Goal: Information Seeking & Learning: Learn about a topic

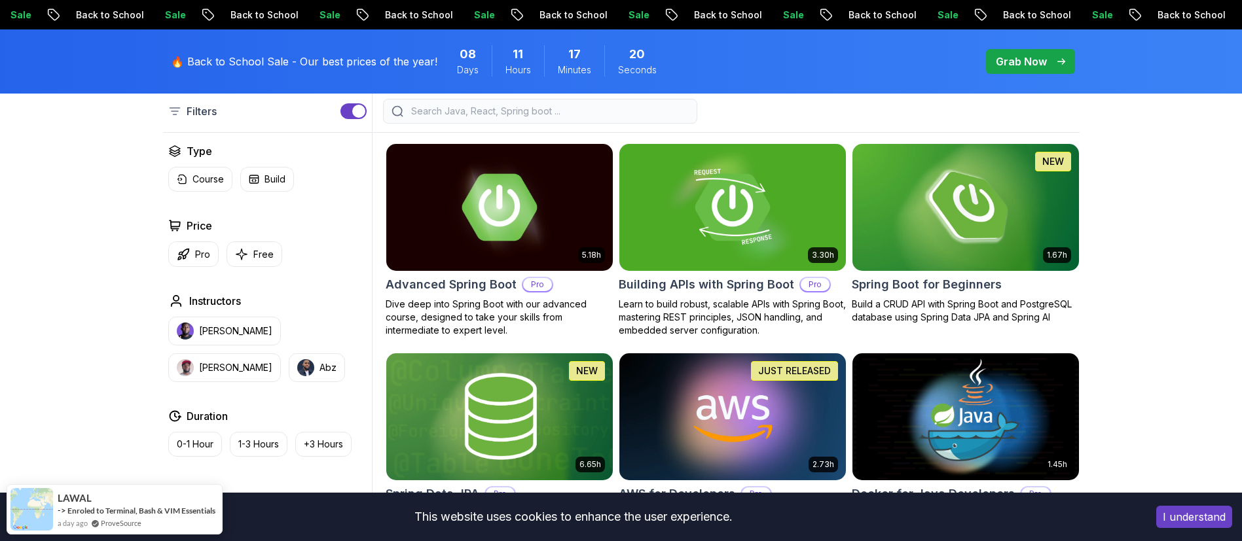
scroll to position [348, 0]
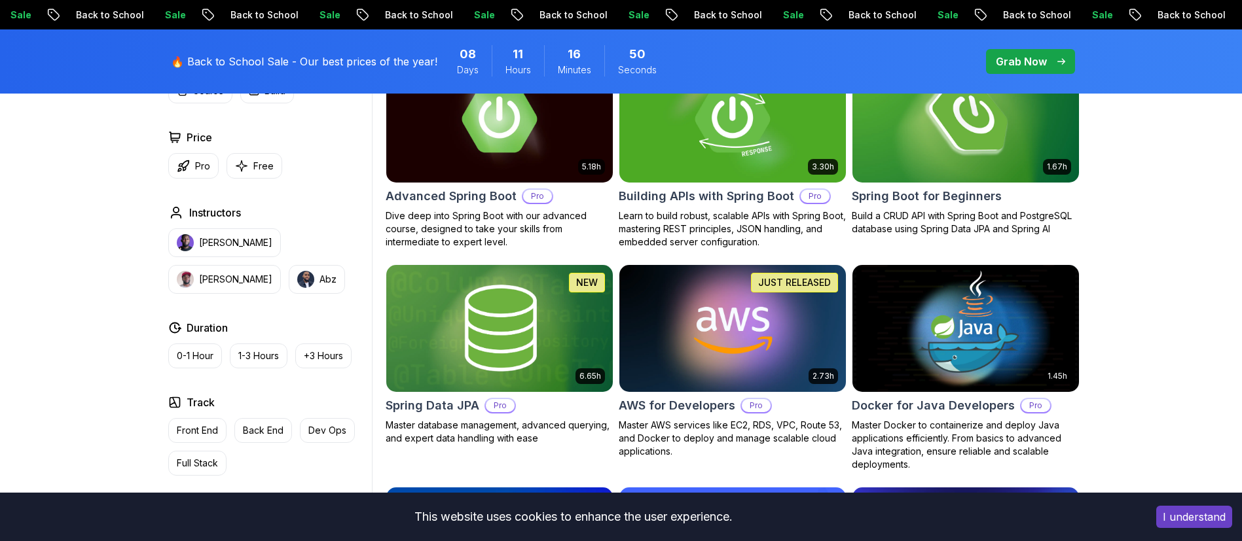
scroll to position [430, 0]
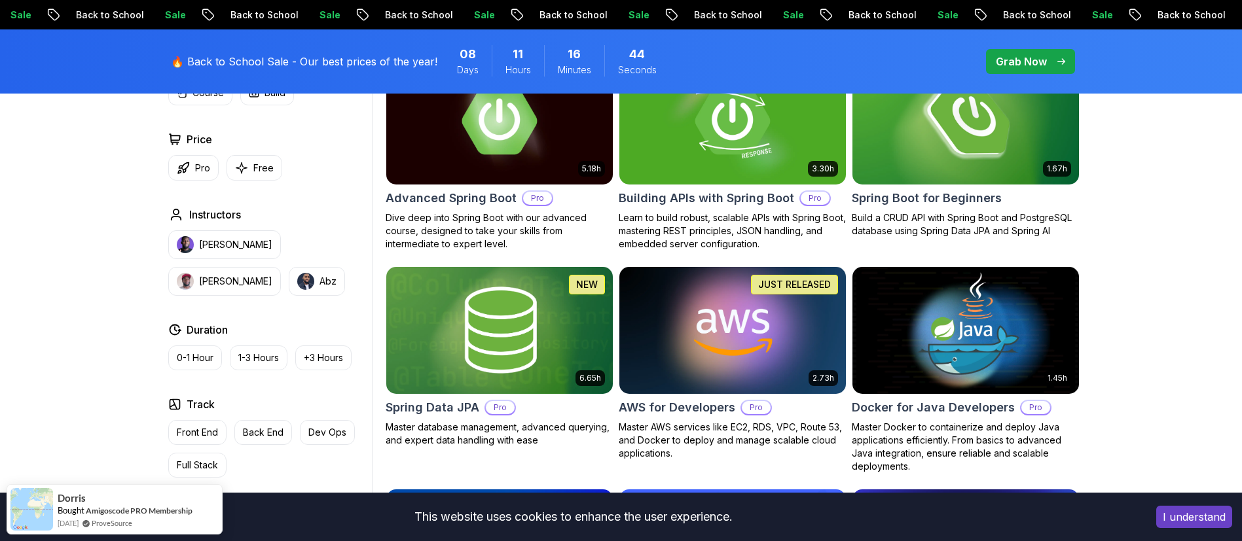
click at [983, 136] on img at bounding box center [966, 120] width 238 height 133
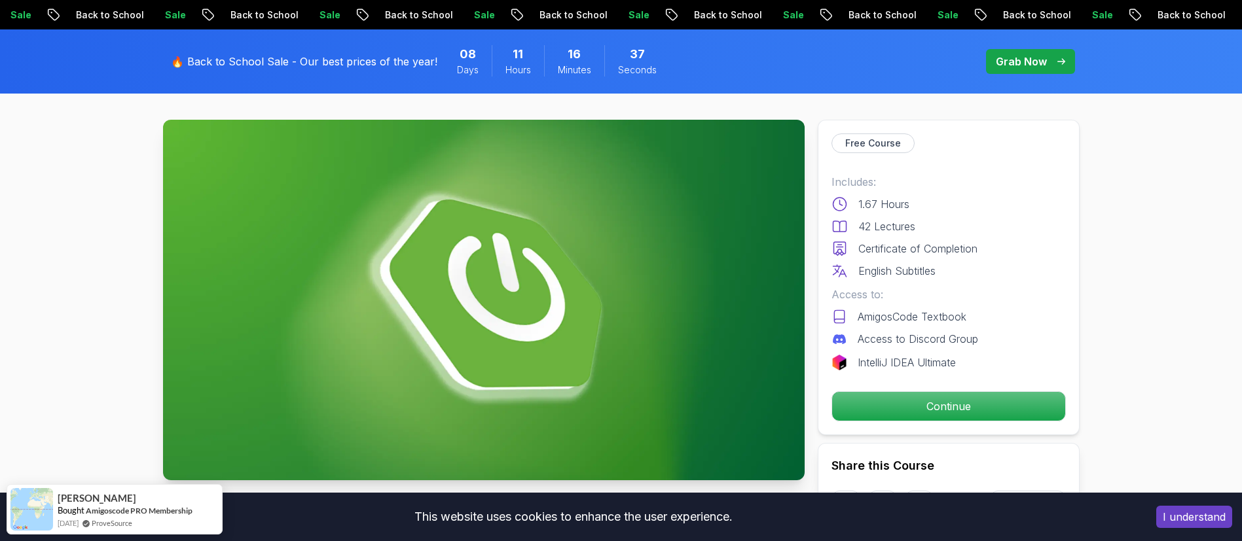
scroll to position [41, 0]
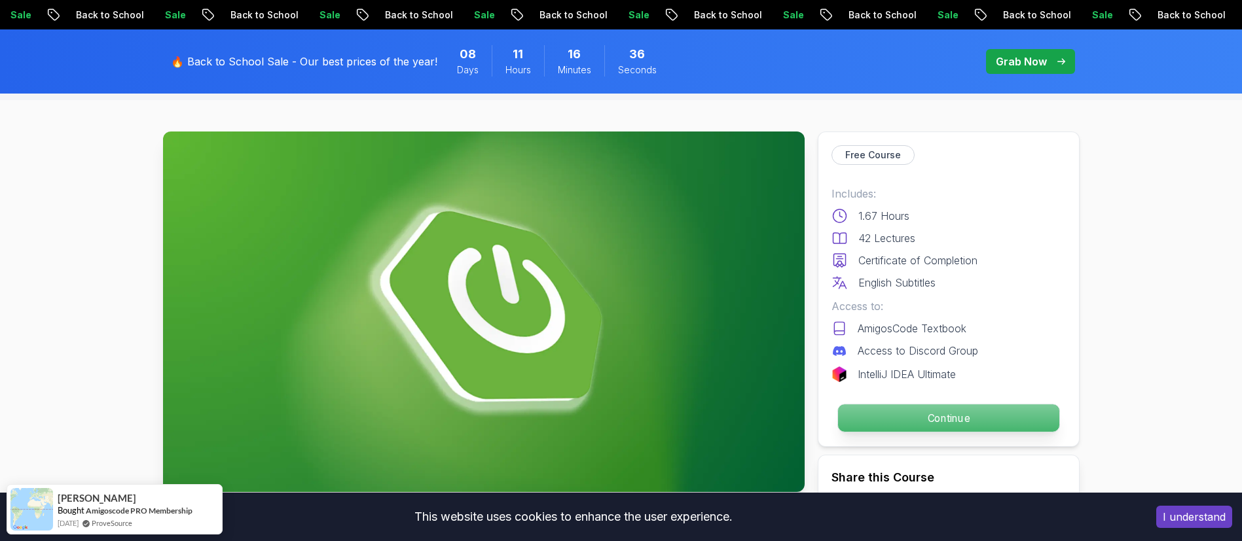
click at [896, 421] on p "Continue" at bounding box center [947, 418] width 221 height 27
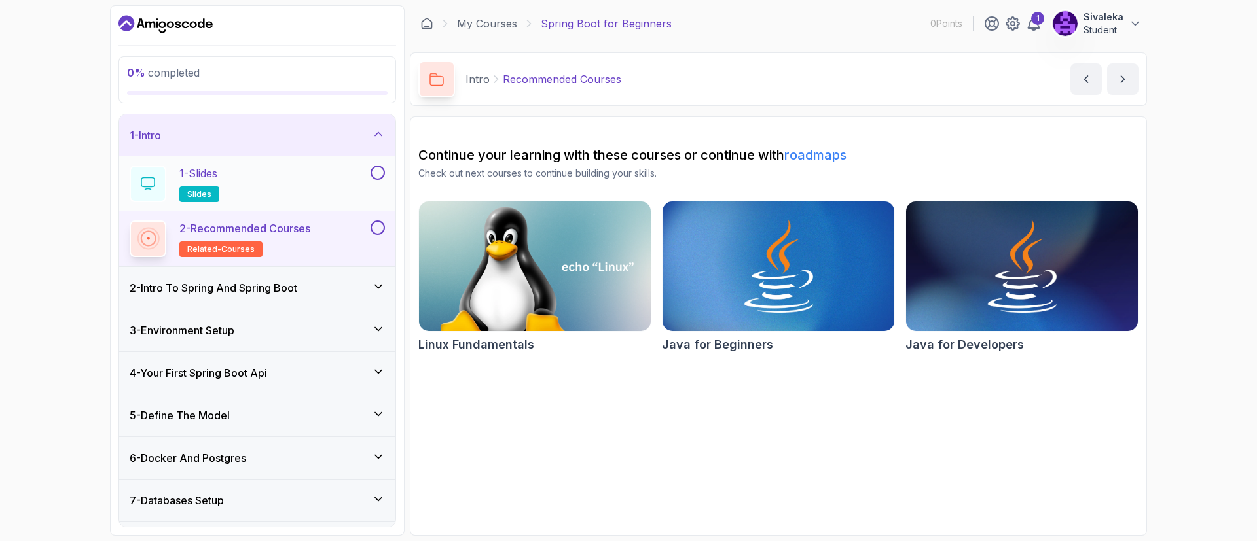
click at [271, 168] on div "1 - Slides slides" at bounding box center [249, 184] width 238 height 37
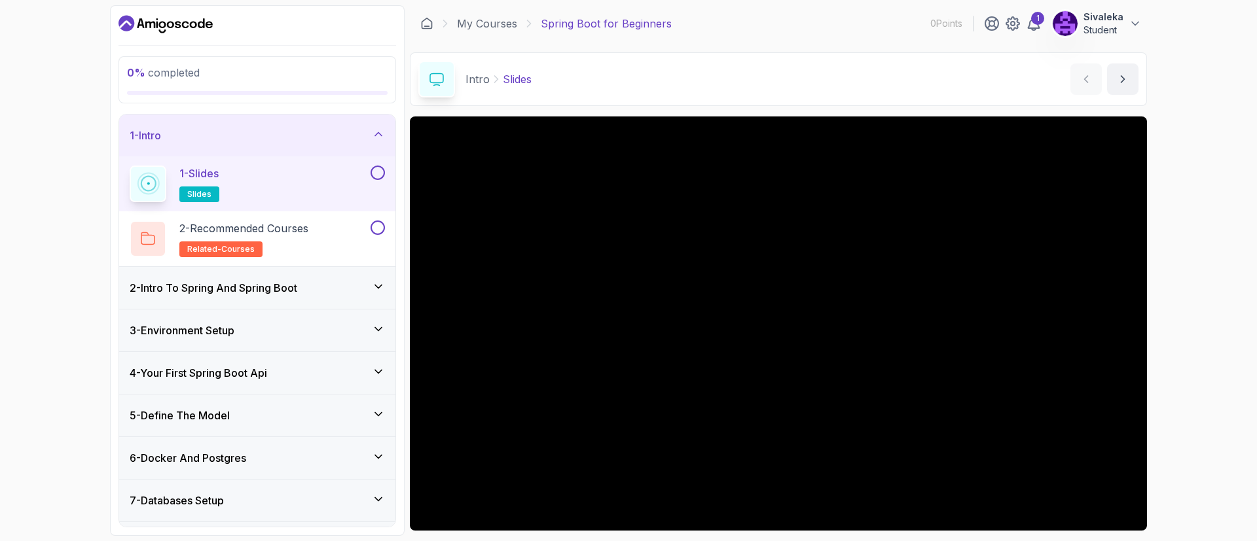
click at [265, 195] on div "1 - Slides slides" at bounding box center [249, 184] width 238 height 37
click at [1040, 25] on icon at bounding box center [1034, 24] width 16 height 16
click at [313, 179] on div "1 - Slides slides" at bounding box center [249, 184] width 238 height 37
click at [382, 170] on button at bounding box center [378, 173] width 14 height 14
click at [158, 189] on icon at bounding box center [148, 184] width 20 height 20
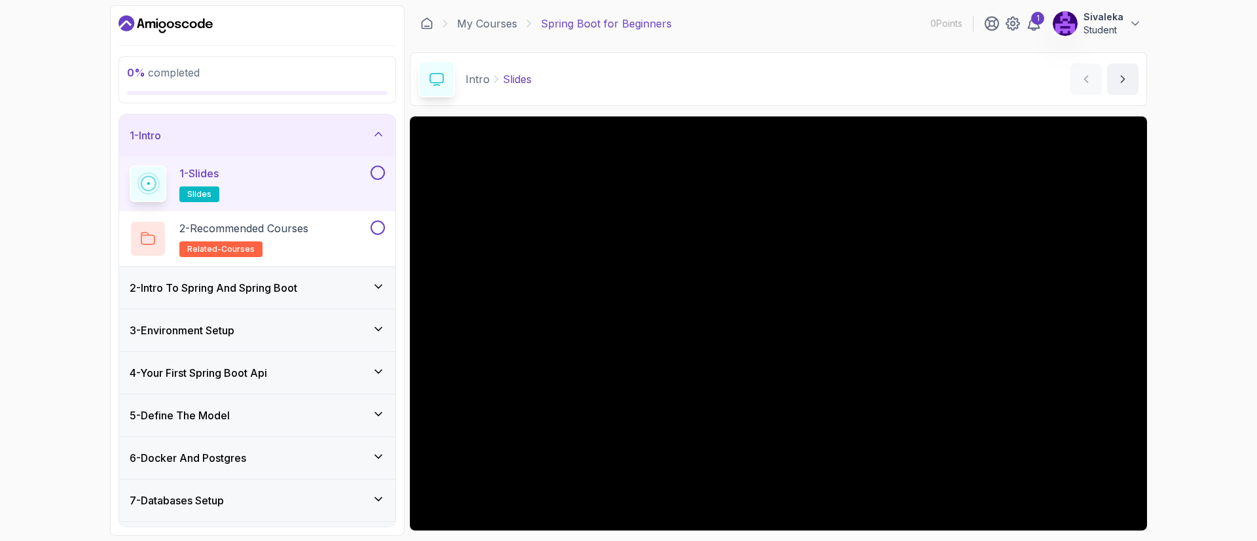
click at [158, 189] on div at bounding box center [148, 183] width 31 height 31
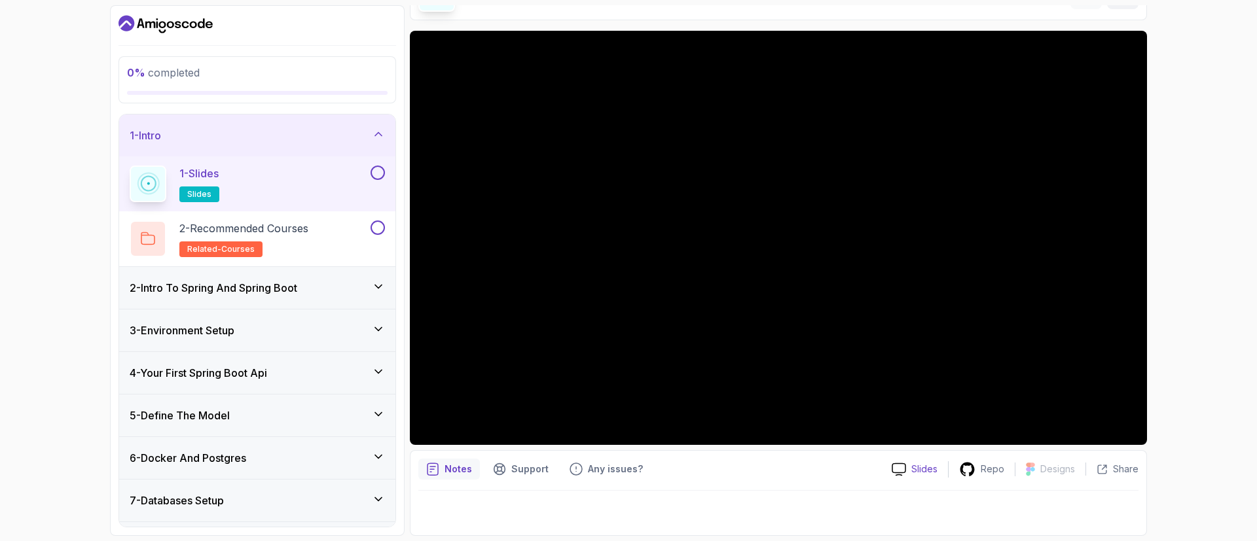
click at [931, 473] on p "Slides" at bounding box center [924, 469] width 26 height 13
click at [209, 291] on h3 "2 - Intro To Spring And Spring Boot" at bounding box center [214, 288] width 168 height 16
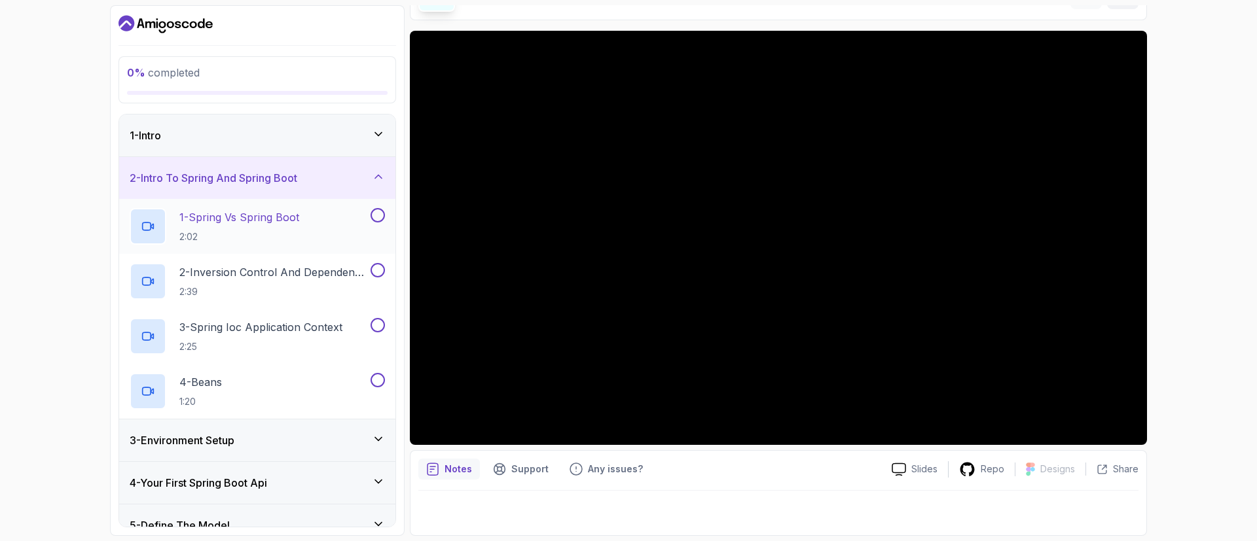
click at [229, 219] on p "1 - Spring Vs Spring Boot" at bounding box center [239, 218] width 120 height 16
click at [207, 133] on div "1 - Intro" at bounding box center [257, 136] width 255 height 16
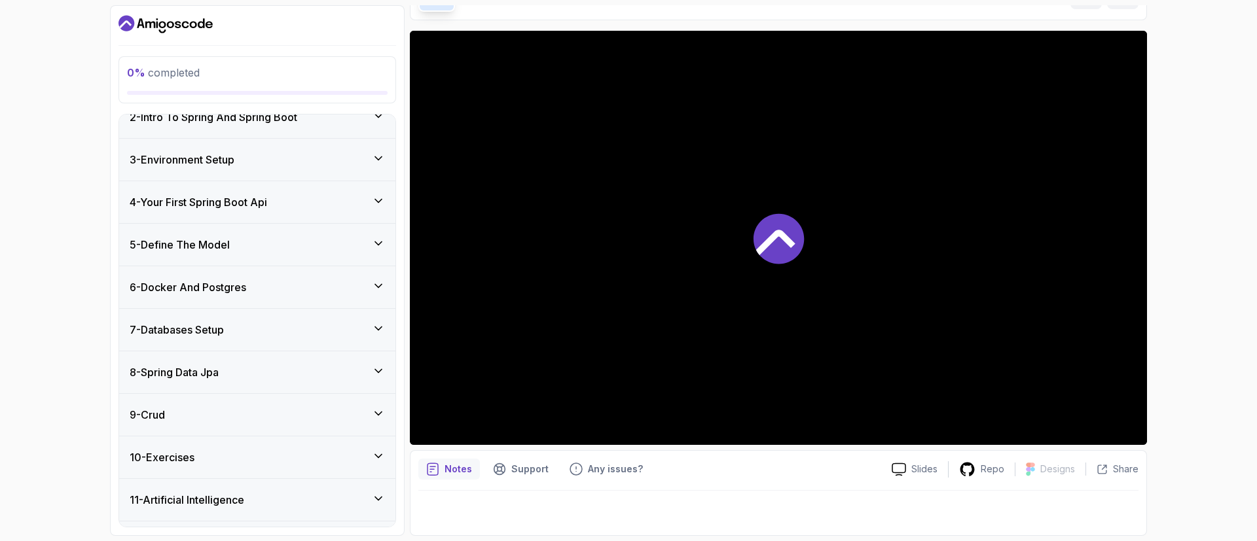
scroll to position [208, 0]
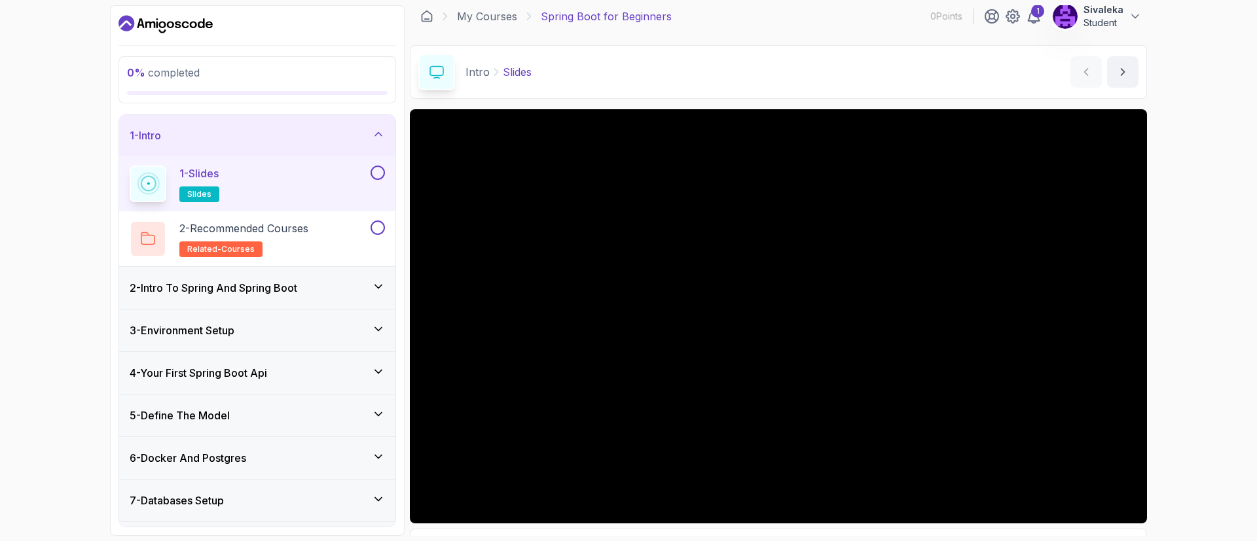
scroll to position [86, 0]
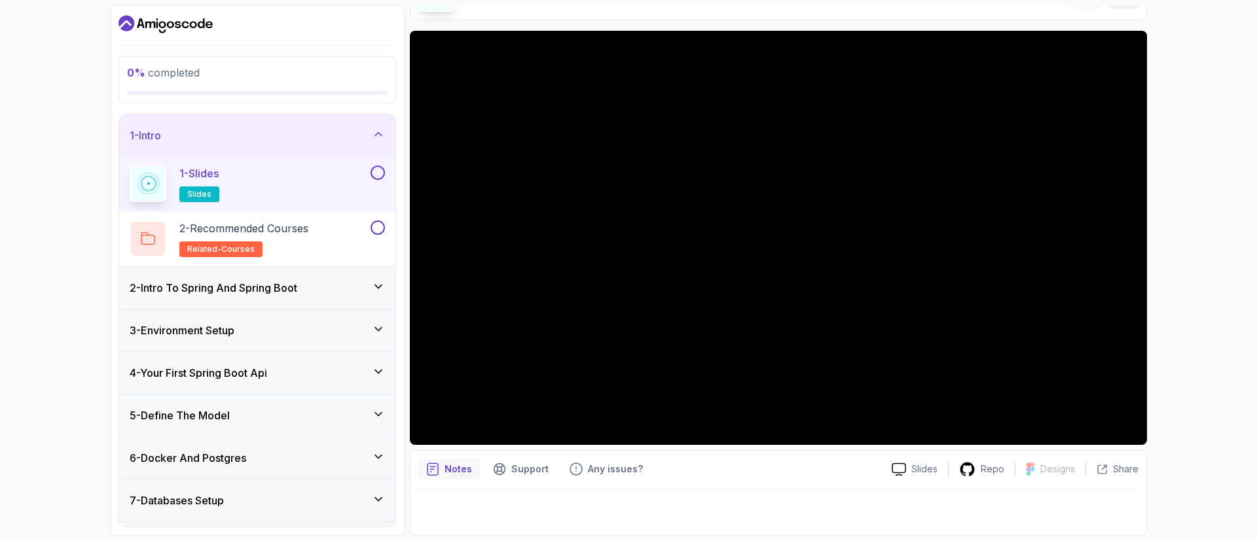
click at [1206, 66] on div "0 % completed 1 - Intro 1 - Slides slides 2 - Recommended Courses related-cours…" at bounding box center [628, 270] width 1257 height 541
click at [317, 284] on div "2 - Intro To Spring And Spring Boot" at bounding box center [257, 288] width 255 height 16
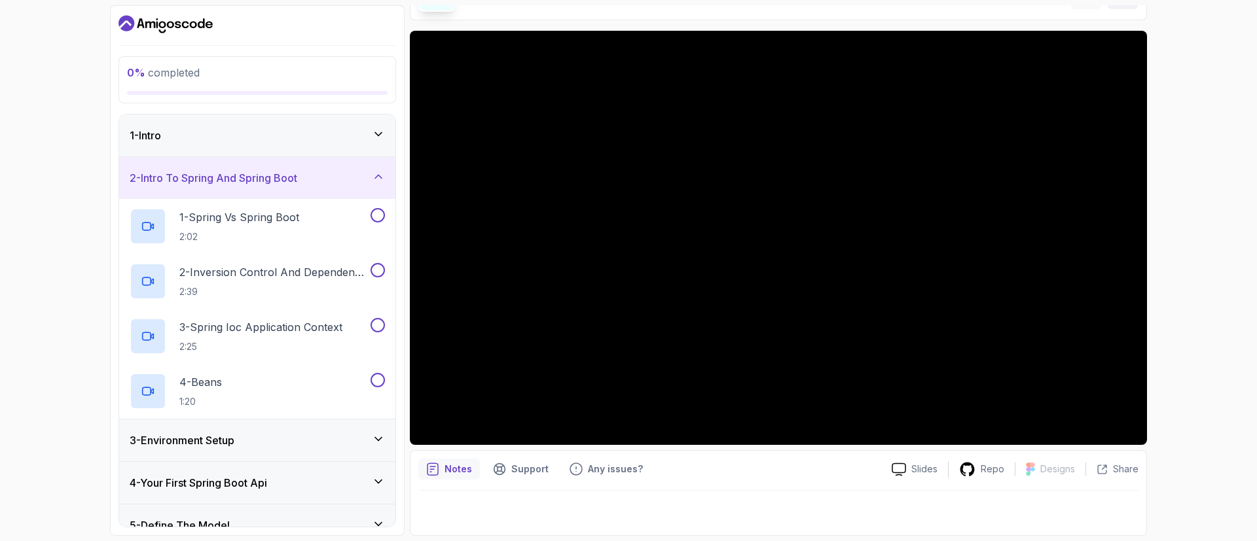
click at [368, 134] on div "1 - Intro" at bounding box center [257, 136] width 255 height 16
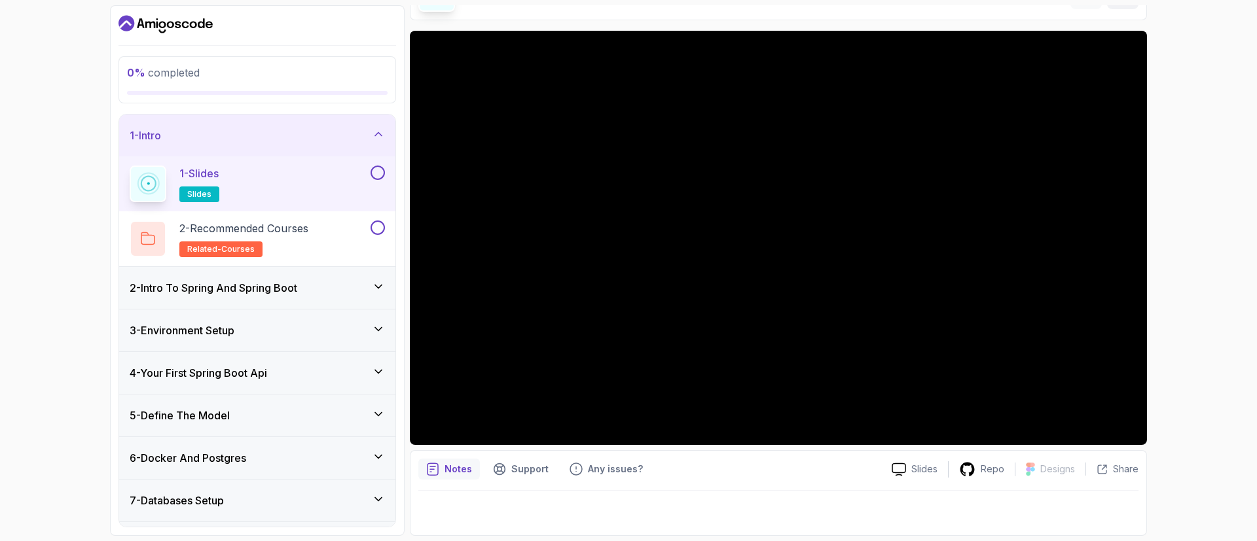
click at [246, 300] on div "2 - Intro To Spring And Spring Boot" at bounding box center [257, 288] width 276 height 42
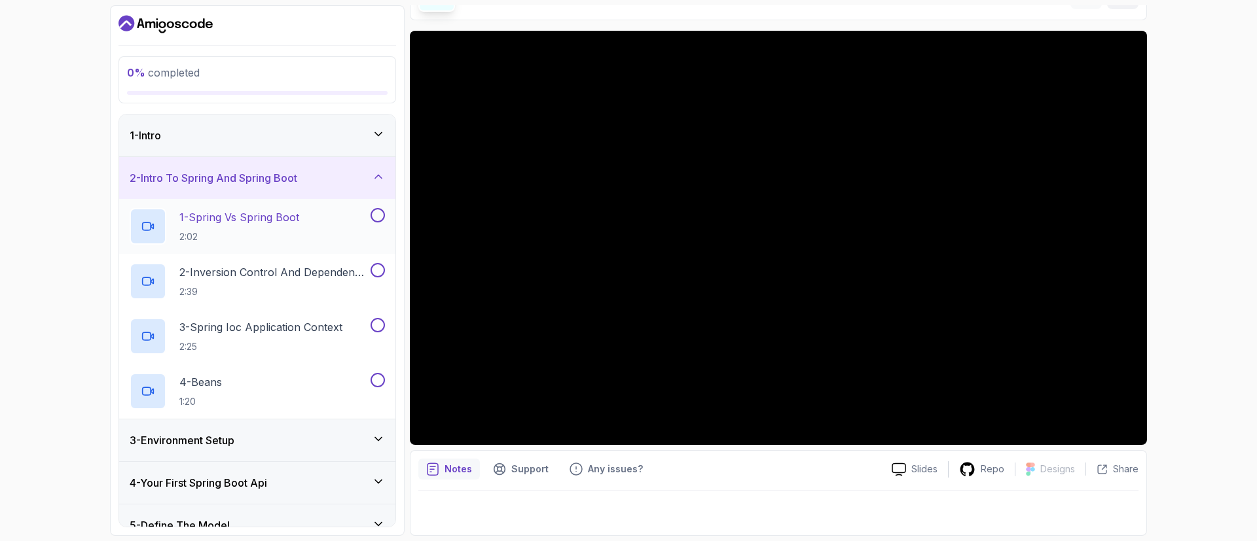
click at [241, 235] on p "2:02" at bounding box center [239, 236] width 120 height 13
click at [382, 141] on div "1 - Intro" at bounding box center [257, 136] width 255 height 16
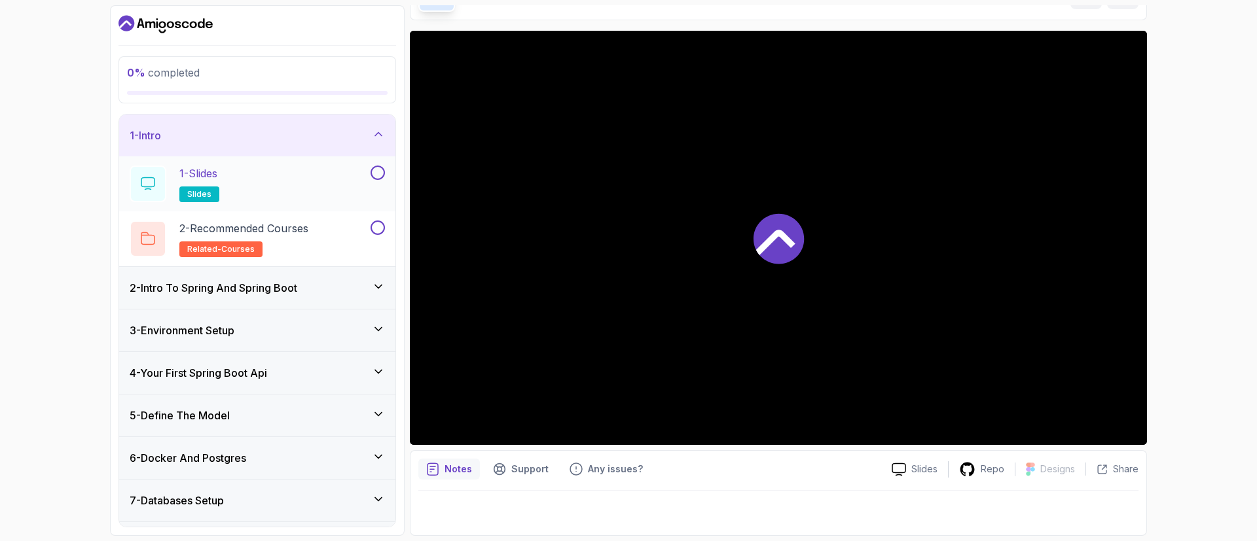
click at [380, 178] on button at bounding box center [378, 173] width 14 height 14
